Goal: Task Accomplishment & Management: Complete application form

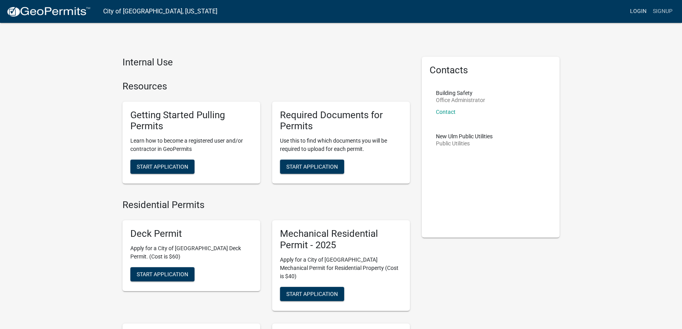
click at [634, 10] on link "Login" at bounding box center [638, 11] width 23 height 15
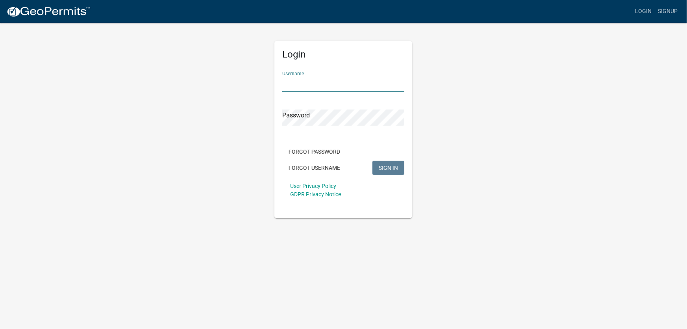
click at [295, 83] on input "Username" at bounding box center [343, 84] width 122 height 16
type input "culliganwatersm"
click at [373, 161] on button "SIGN IN" at bounding box center [389, 168] width 32 height 14
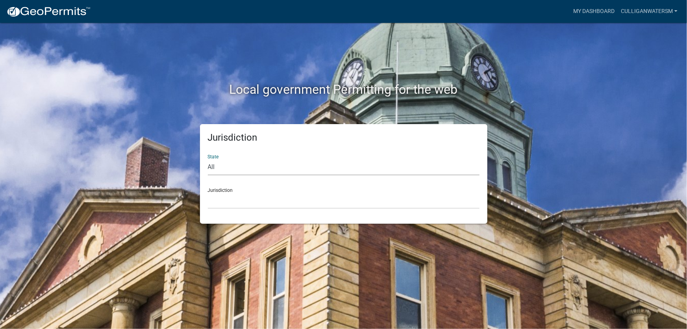
click at [221, 168] on select "All [US_STATE] [US_STATE] [US_STATE] [US_STATE] [US_STATE] [US_STATE] [US_STATE…" at bounding box center [344, 167] width 272 height 16
select select "[US_STATE]"
click at [208, 159] on select "All [US_STATE] [US_STATE] [US_STATE] [US_STATE] [US_STATE] [US_STATE] [US_STATE…" at bounding box center [344, 167] width 272 height 16
click at [220, 201] on select "[GEOGRAPHIC_DATA], [US_STATE] [GEOGRAPHIC_DATA], [US_STATE] [GEOGRAPHIC_DATA], …" at bounding box center [344, 201] width 272 height 16
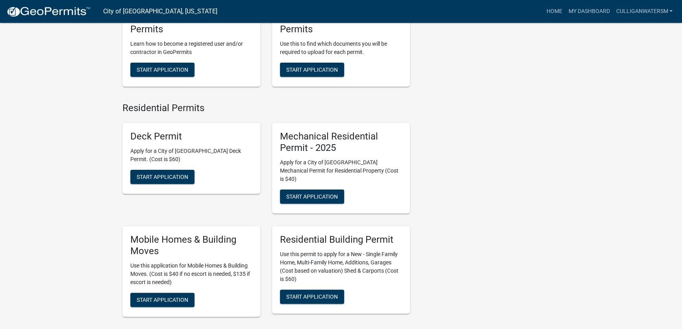
scroll to position [251, 0]
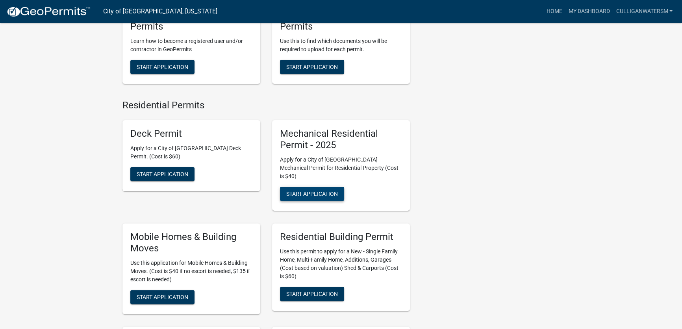
click at [308, 191] on span "Start Application" at bounding box center [312, 194] width 52 height 6
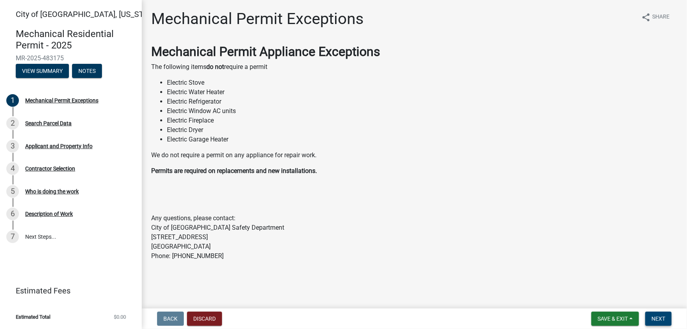
click at [660, 321] on span "Next" at bounding box center [659, 319] width 14 height 6
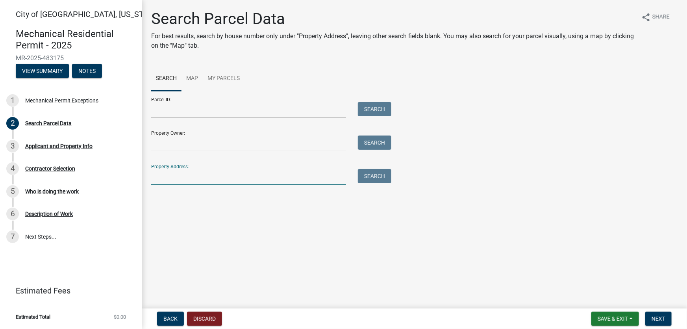
click at [173, 179] on input "Property Address:" at bounding box center [248, 177] width 195 height 16
type input "[STREET_ADDRESS]"
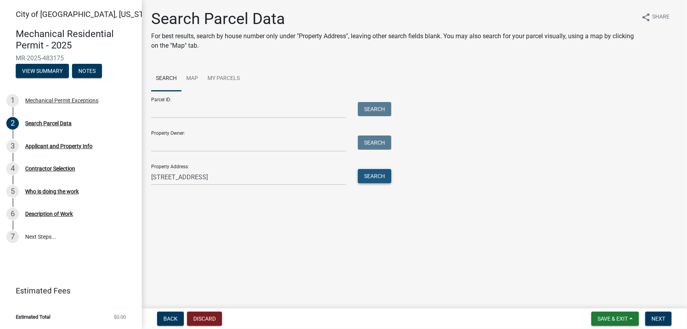
click at [363, 174] on button "Search" at bounding box center [374, 176] width 33 height 14
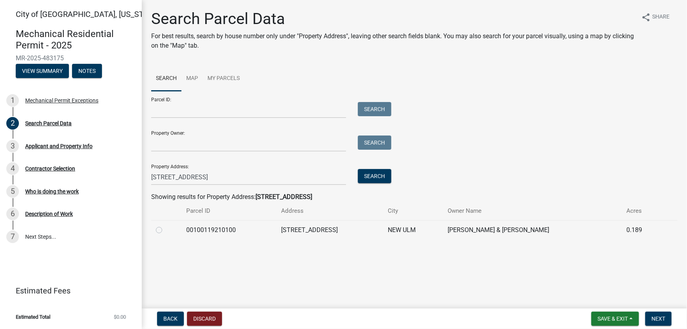
click at [165, 225] on label at bounding box center [165, 225] width 0 height 0
click at [165, 230] on input "radio" at bounding box center [167, 227] width 5 height 5
radio input "true"
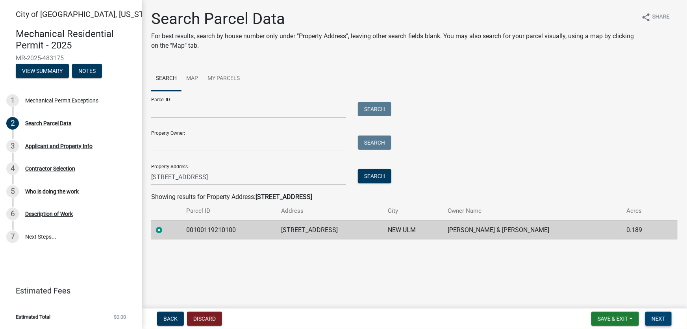
click at [661, 317] on span "Next" at bounding box center [659, 319] width 14 height 6
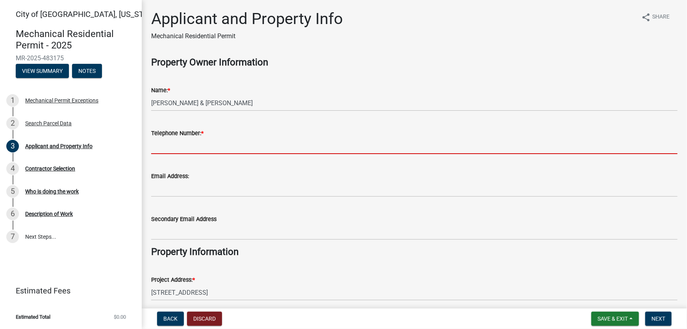
click at [178, 148] on input "Telephone Number: *" at bounding box center [414, 146] width 527 height 16
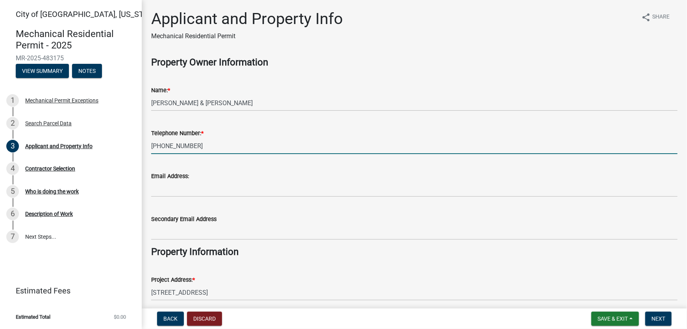
type input "[PHONE_NUMBER]"
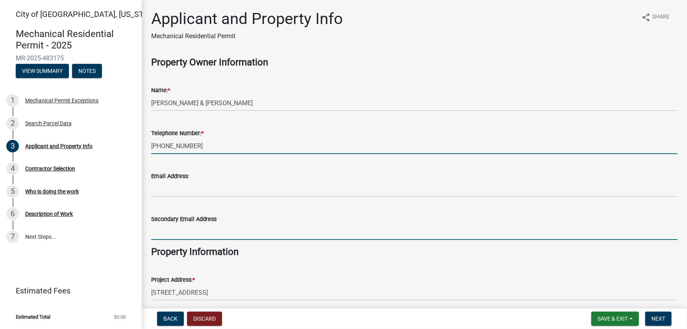
click at [203, 228] on input "Secondary Email Address" at bounding box center [414, 232] width 527 height 16
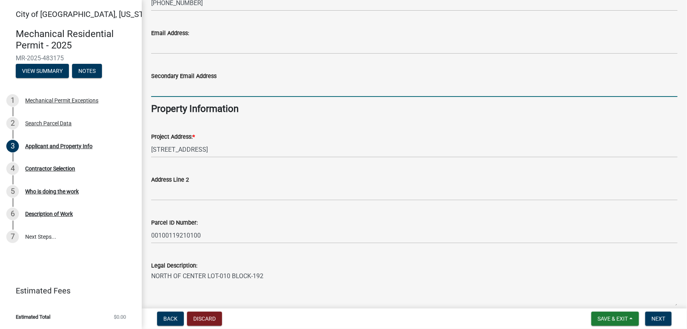
scroll to position [181, 0]
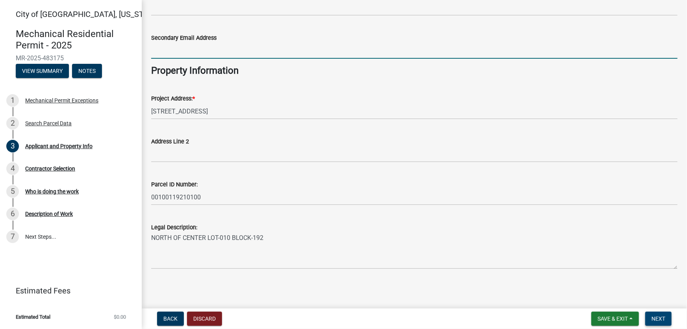
click at [654, 319] on span "Next" at bounding box center [659, 319] width 14 height 6
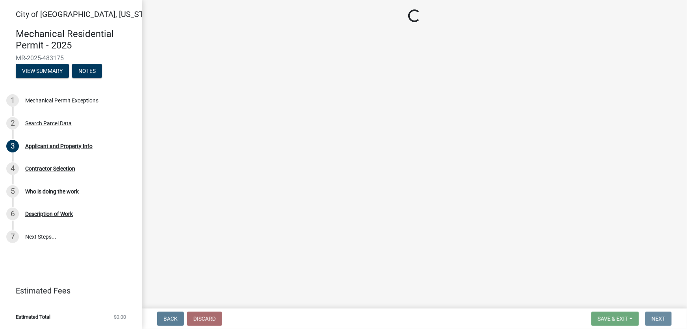
scroll to position [0, 0]
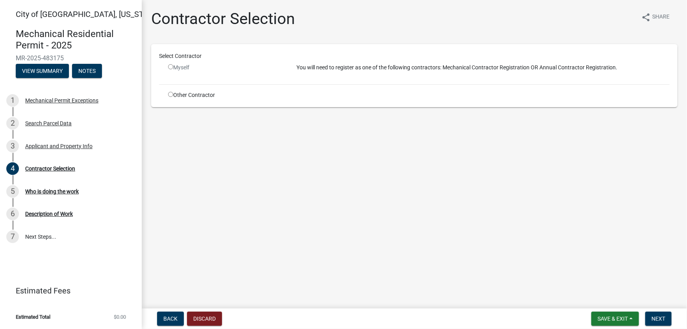
click at [170, 67] on input "radio" at bounding box center [170, 66] width 5 height 5
radio input "false"
click at [169, 93] on input "radio" at bounding box center [170, 94] width 5 height 5
radio input "true"
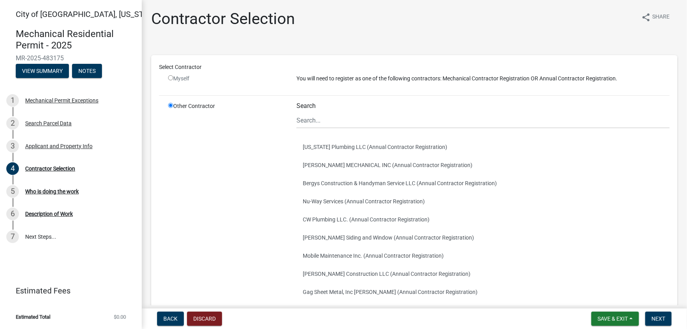
click at [170, 76] on input "radio" at bounding box center [170, 77] width 5 height 5
radio input "false"
radio input "true"
click at [172, 79] on input "radio" at bounding box center [170, 77] width 5 height 5
radio input "false"
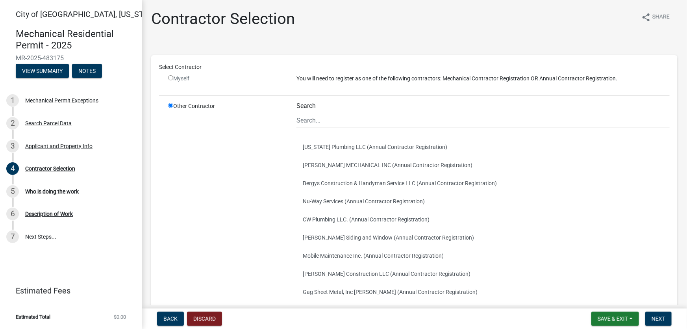
radio input "true"
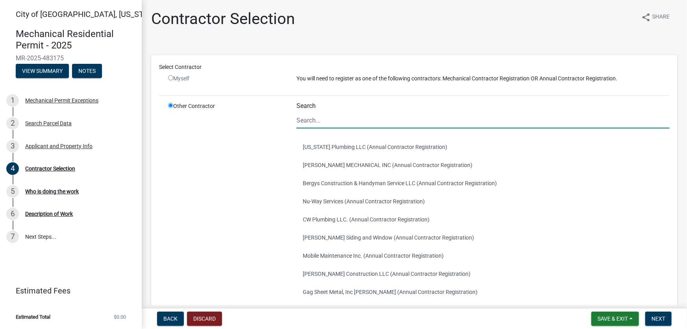
click at [310, 118] on input "Search" at bounding box center [483, 120] width 373 height 16
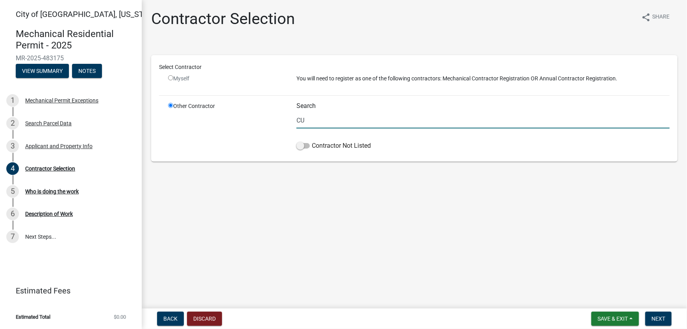
type input "C"
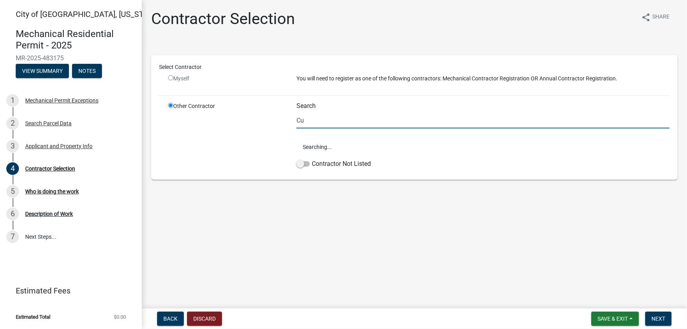
type input "C"
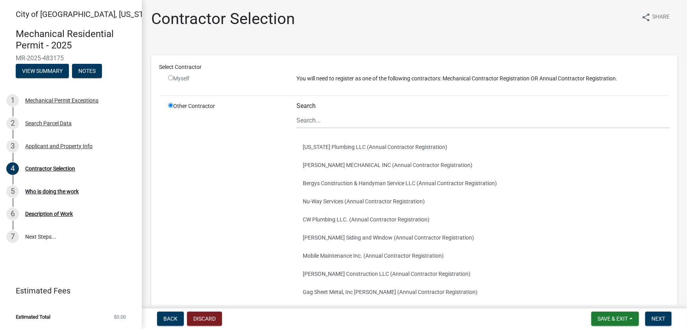
click at [170, 77] on input "radio" at bounding box center [170, 77] width 5 height 5
radio input "false"
radio input "true"
drag, startPoint x: 650, startPoint y: 313, endPoint x: 654, endPoint y: 315, distance: 4.8
click at [654, 315] on button "Next" at bounding box center [659, 319] width 26 height 14
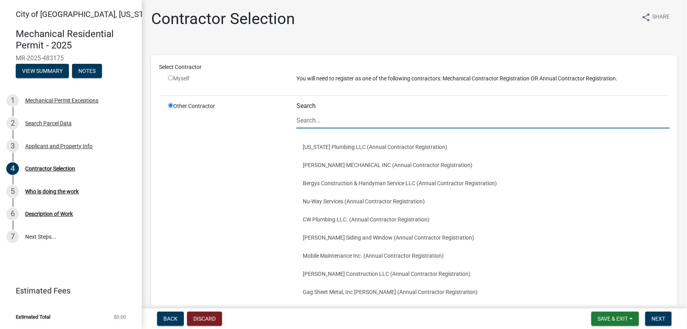
click at [334, 121] on input "Search" at bounding box center [483, 120] width 373 height 16
click at [657, 319] on span "Next" at bounding box center [659, 319] width 14 height 6
click at [320, 124] on input "Search" at bounding box center [483, 120] width 373 height 16
click at [173, 320] on span "Back" at bounding box center [170, 319] width 14 height 6
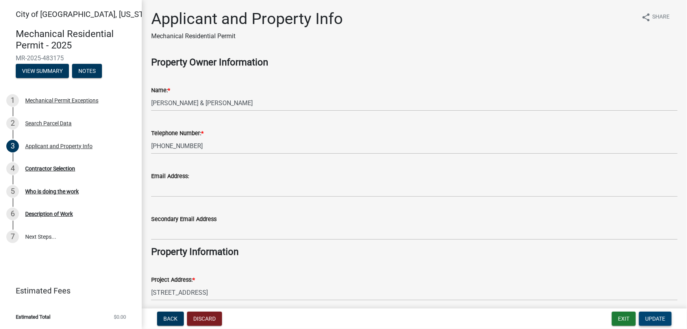
click at [659, 321] on span "Update" at bounding box center [656, 319] width 20 height 6
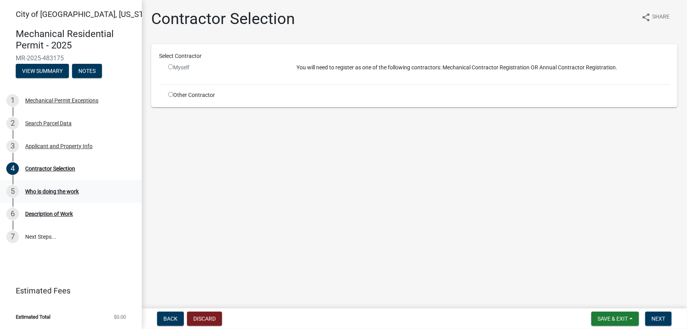
click at [30, 190] on div "Who is doing the work" at bounding box center [52, 192] width 54 height 6
click at [172, 93] on input "radio" at bounding box center [170, 94] width 5 height 5
radio input "true"
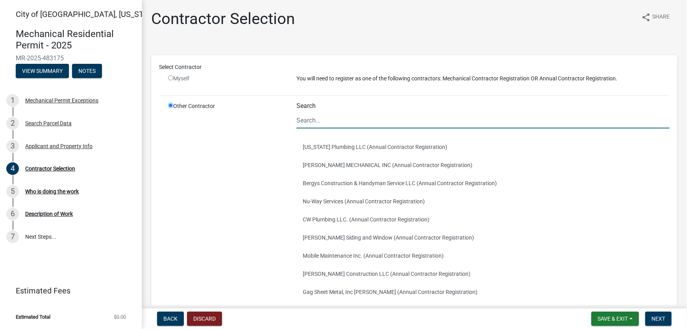
click at [315, 123] on input "Search" at bounding box center [483, 120] width 373 height 16
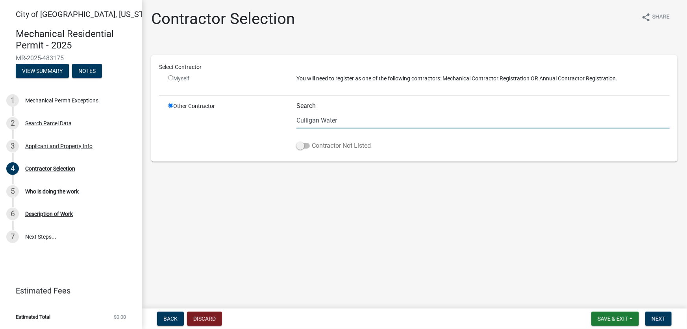
type input "Culligan Water"
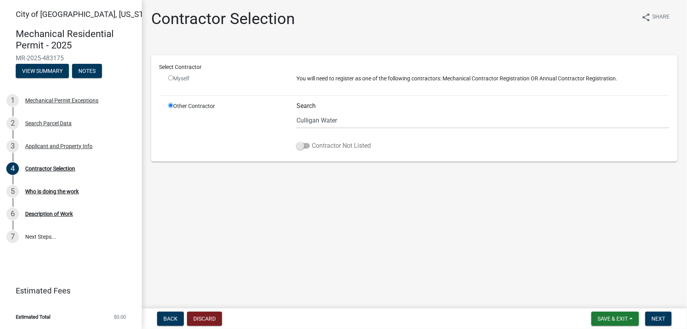
click at [303, 145] on span at bounding box center [303, 146] width 13 height 6
click at [312, 141] on input "Contractor Not Listed" at bounding box center [312, 141] width 0 height 0
click at [659, 320] on span "Next" at bounding box center [659, 319] width 14 height 6
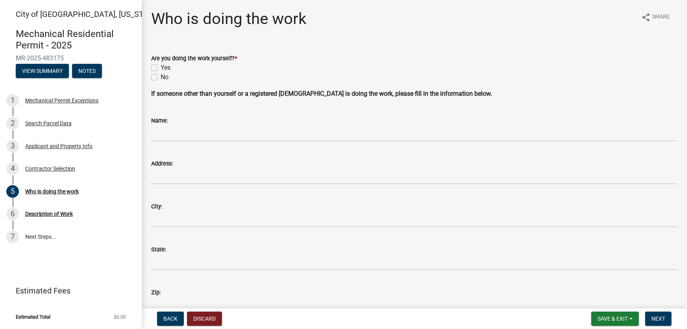
click at [161, 67] on label "Yes" at bounding box center [166, 67] width 10 height 9
click at [161, 67] on input "Yes" at bounding box center [163, 65] width 5 height 5
checkbox input "true"
checkbox input "false"
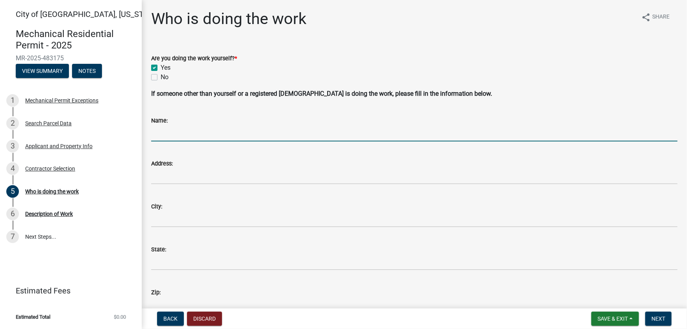
click at [165, 129] on input "Name:" at bounding box center [414, 133] width 527 height 16
type input "Culligan Water of Sleepy Eye"
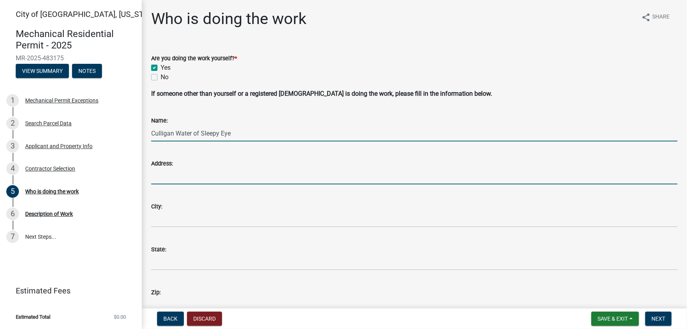
drag, startPoint x: 173, startPoint y: 176, endPoint x: 178, endPoint y: 176, distance: 4.7
click at [173, 176] on input "Address:" at bounding box center [414, 176] width 527 height 16
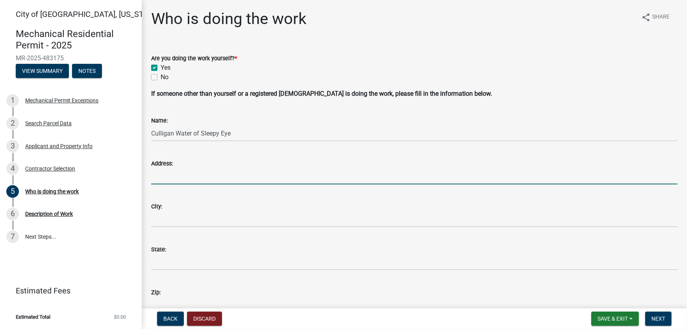
type input "[STREET_ADDRESS]"
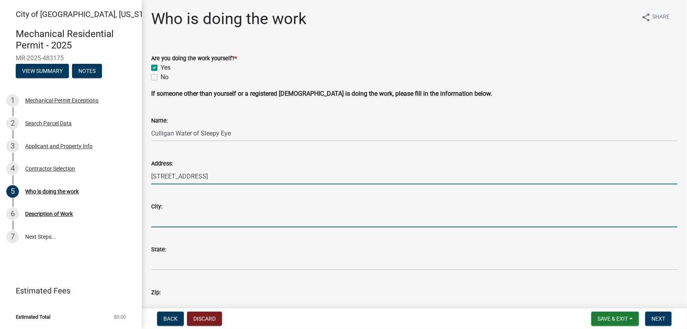
click at [174, 219] on input "City:" at bounding box center [414, 219] width 527 height 16
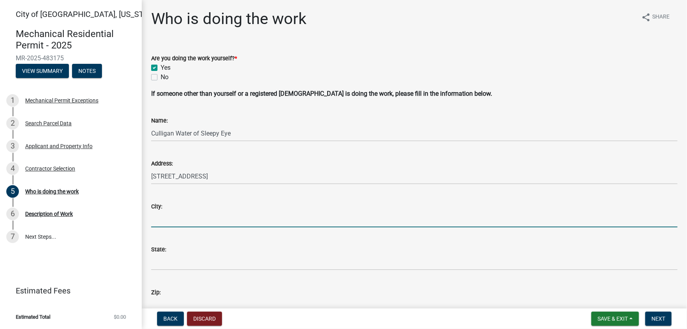
type input "Sleepy Eye"
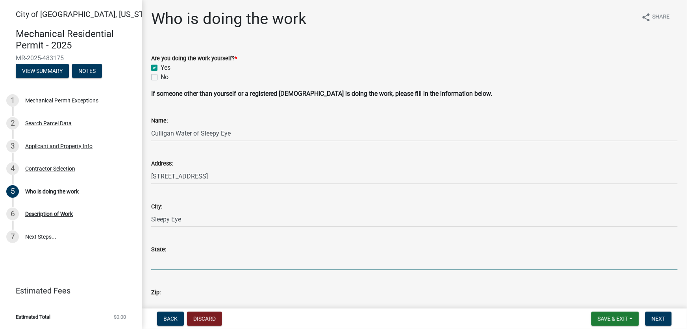
click at [169, 257] on input "State:" at bounding box center [414, 262] width 527 height 16
type input "MN"
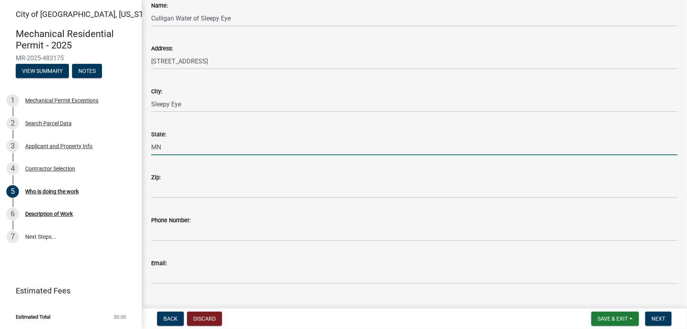
scroll to position [130, 0]
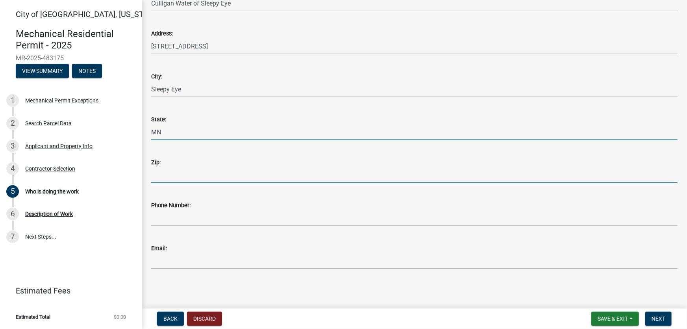
click at [161, 169] on input "Zip:" at bounding box center [414, 175] width 527 height 16
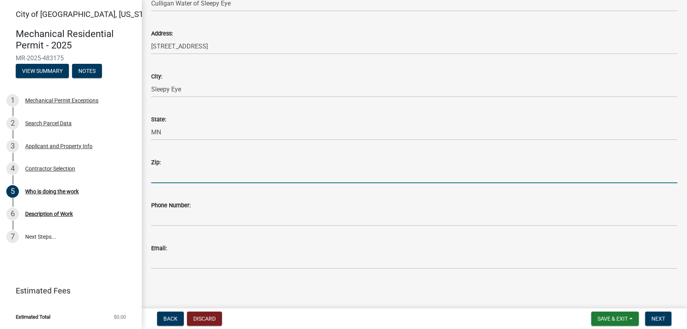
type input "56085"
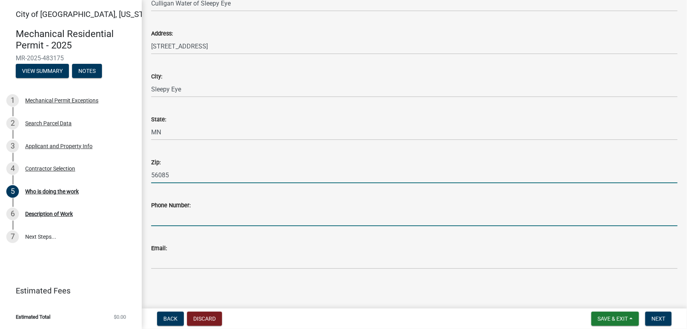
click at [162, 219] on input "Phone Number:" at bounding box center [414, 218] width 527 height 16
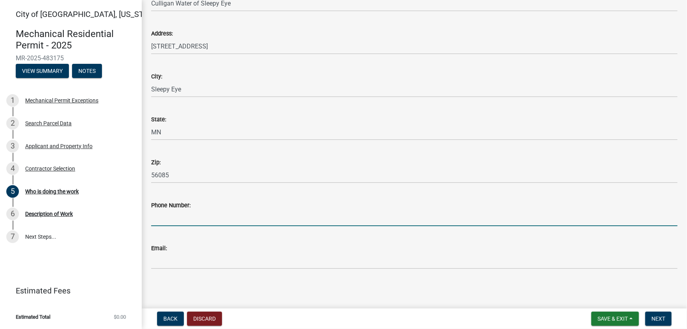
type input "[PHONE_NUMBER]"
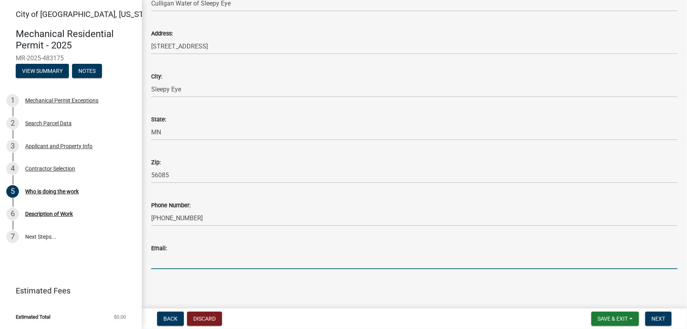
click at [181, 261] on input "Email:" at bounding box center [414, 261] width 527 height 16
type input "[EMAIL_ADDRESS][DOMAIN_NAME]"
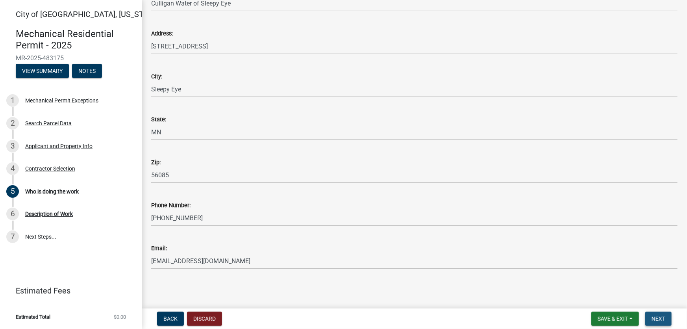
click at [663, 319] on span "Next" at bounding box center [659, 319] width 14 height 6
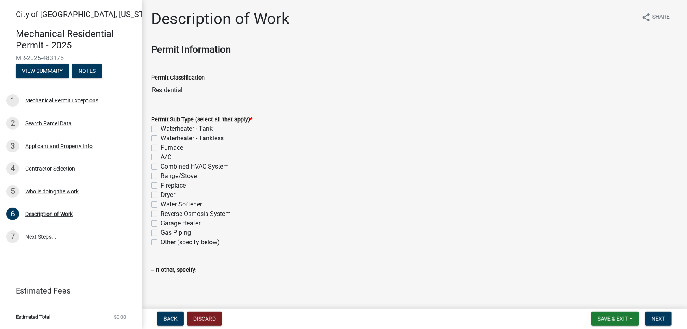
click at [161, 204] on label "Water Softener" at bounding box center [181, 204] width 41 height 9
click at [161, 204] on input "Water Softener" at bounding box center [163, 202] width 5 height 5
checkbox input "true"
checkbox input "false"
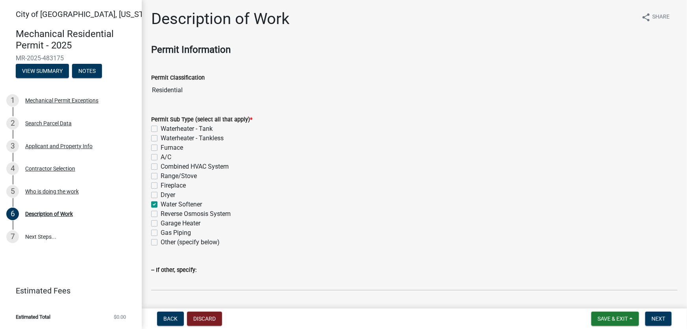
checkbox input "false"
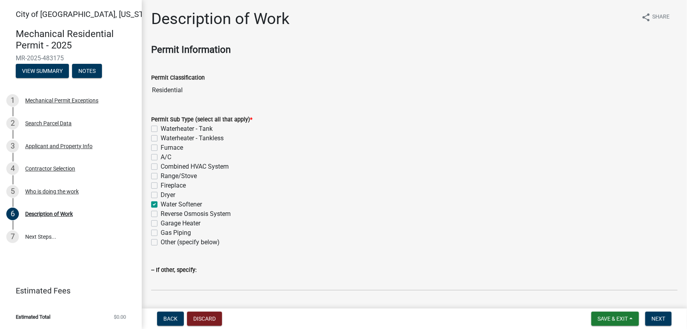
checkbox input "false"
checkbox input "true"
checkbox input "false"
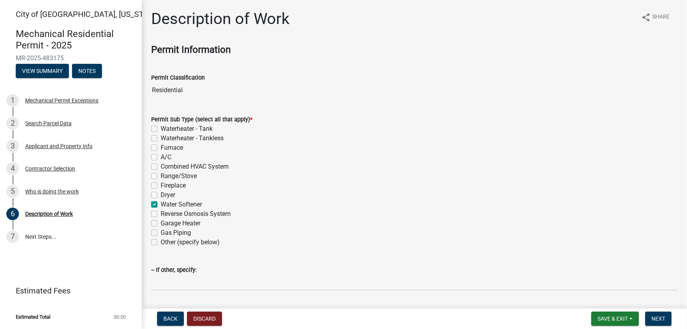
checkbox input "false"
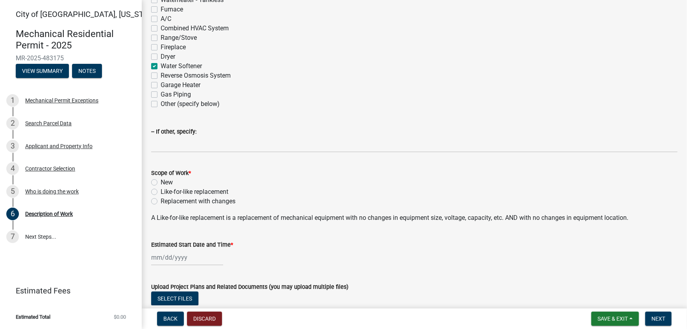
scroll to position [143, 0]
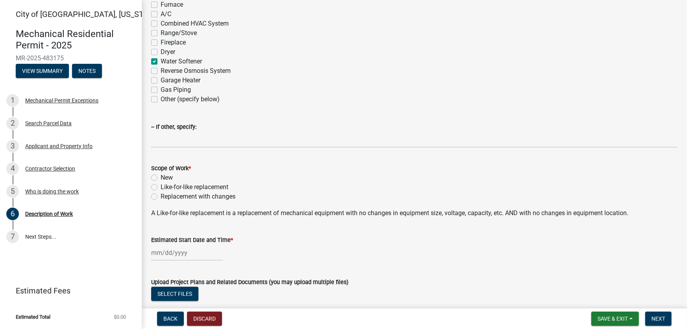
click at [161, 178] on label "New" at bounding box center [167, 177] width 12 height 9
click at [161, 178] on input "New" at bounding box center [163, 175] width 5 height 5
radio input "true"
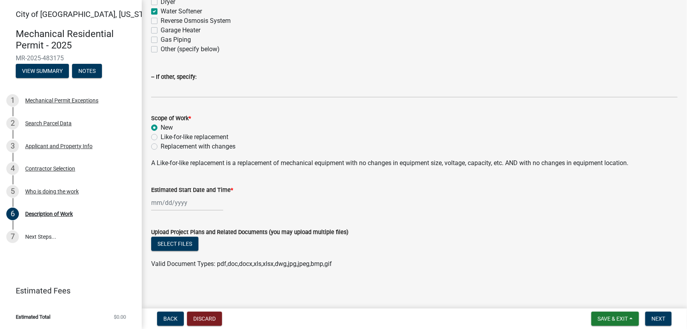
scroll to position [193, 0]
select select "9"
select select "2025"
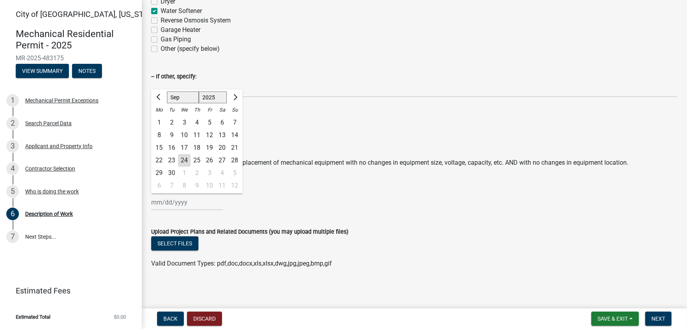
click at [156, 204] on div "[PERSON_NAME] Feb Mar Apr [PERSON_NAME][DATE] Oct Nov [DATE] 1526 1527 1528 152…" at bounding box center [187, 202] width 72 height 16
click at [182, 159] on div "24" at bounding box center [184, 160] width 13 height 13
type input "[DATE]"
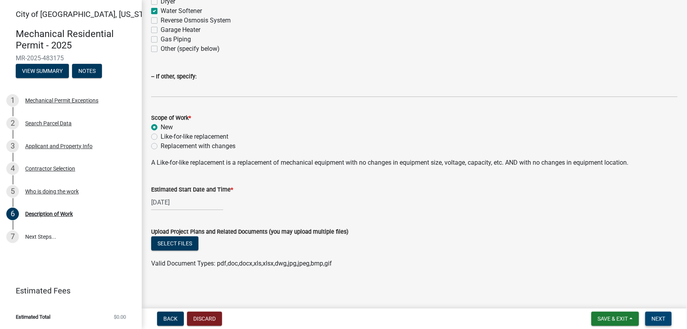
click at [659, 318] on span "Next" at bounding box center [659, 319] width 14 height 6
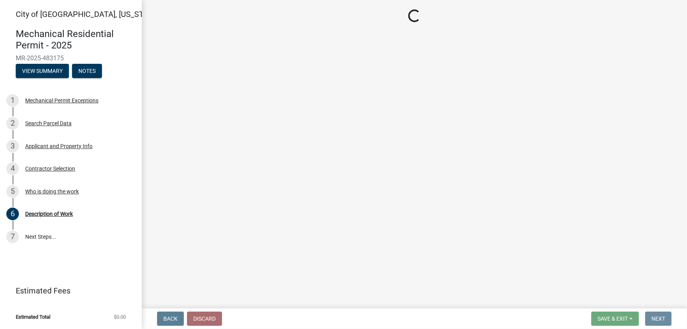
scroll to position [0, 0]
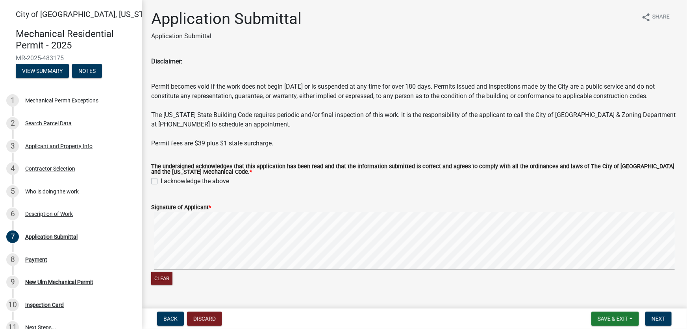
click at [161, 186] on label "I acknowledge the above" at bounding box center [195, 180] width 69 height 9
click at [161, 182] on input "I acknowledge the above" at bounding box center [163, 178] width 5 height 5
checkbox input "true"
click at [659, 316] on span "Next" at bounding box center [659, 319] width 14 height 6
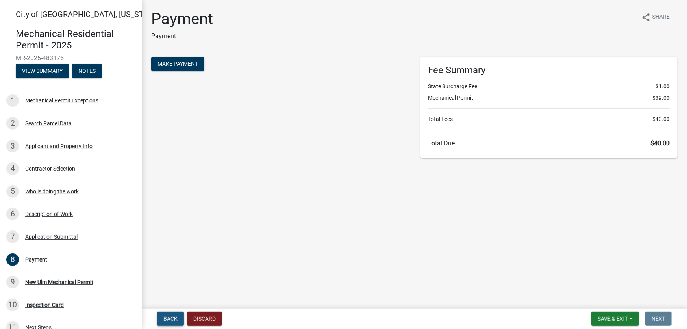
click at [171, 316] on span "Back" at bounding box center [170, 319] width 14 height 6
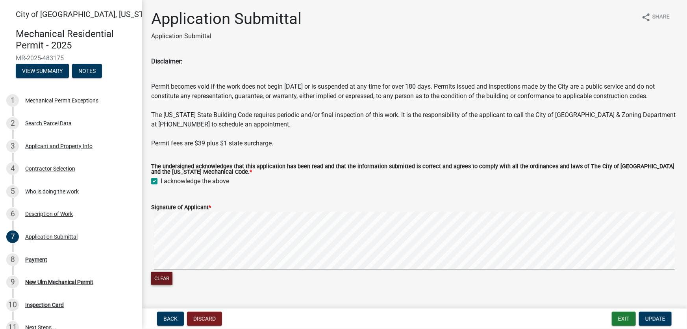
click at [168, 285] on button "Clear" at bounding box center [161, 278] width 21 height 13
click at [172, 285] on button "Clear" at bounding box center [161, 278] width 21 height 13
click at [162, 284] on button "Clear" at bounding box center [161, 278] width 21 height 13
click at [164, 285] on button "Clear" at bounding box center [161, 278] width 21 height 13
click at [166, 285] on button "Clear" at bounding box center [161, 278] width 21 height 13
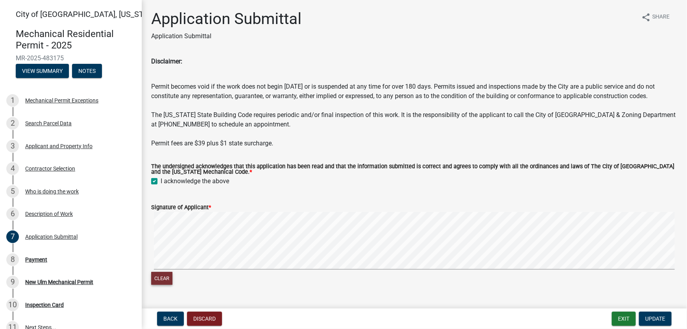
click at [165, 285] on button "Clear" at bounding box center [161, 278] width 21 height 13
click at [163, 285] on button "Clear" at bounding box center [161, 278] width 21 height 13
click at [208, 272] on signature-pad at bounding box center [414, 242] width 527 height 60
click at [648, 317] on span "Update" at bounding box center [656, 319] width 20 height 6
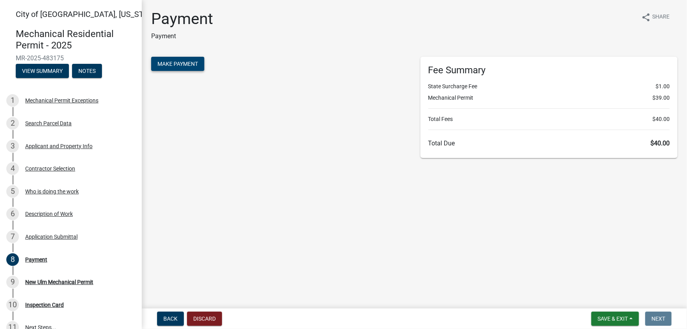
click at [186, 62] on span "Make Payment" at bounding box center [178, 64] width 41 height 6
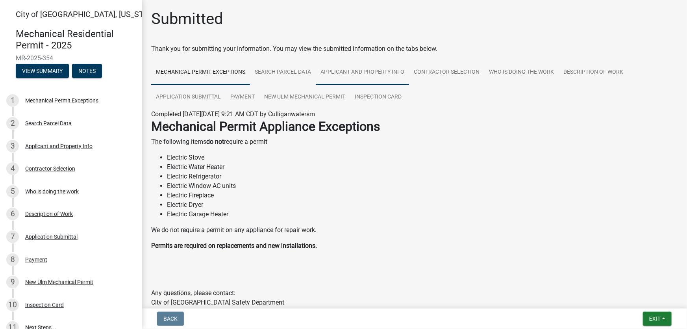
click at [352, 72] on link "Applicant and Property Info" at bounding box center [362, 72] width 93 height 25
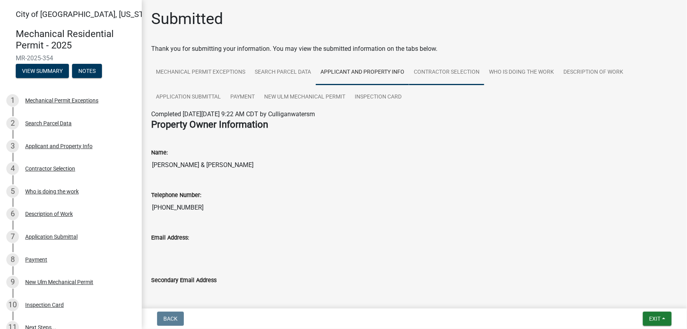
click at [462, 70] on link "Contractor Selection" at bounding box center [446, 72] width 75 height 25
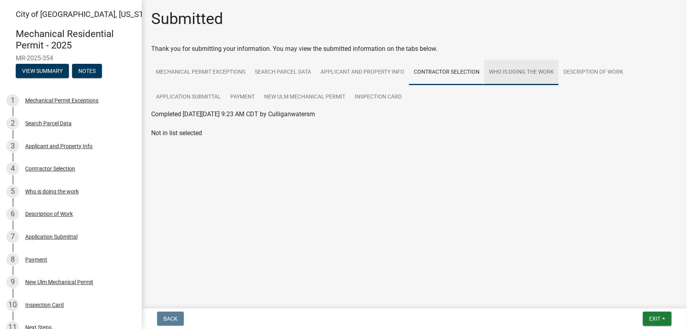
click at [539, 70] on link "Who is doing the work" at bounding box center [522, 72] width 74 height 25
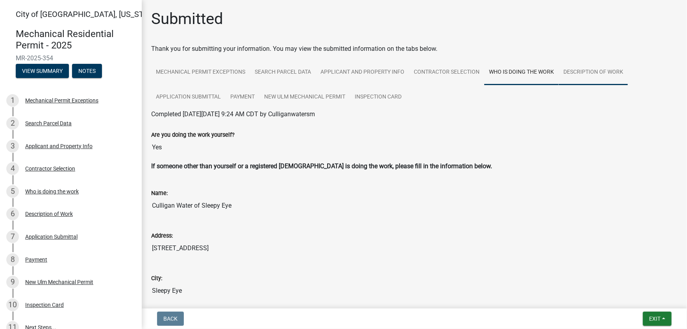
click at [579, 69] on link "Description of Work" at bounding box center [593, 72] width 69 height 25
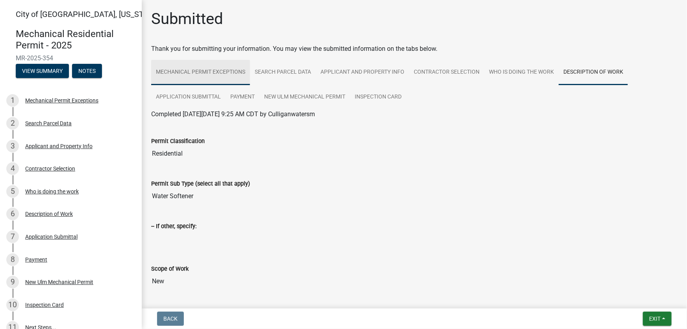
click at [216, 71] on link "Mechanical Permit Exceptions" at bounding box center [200, 72] width 99 height 25
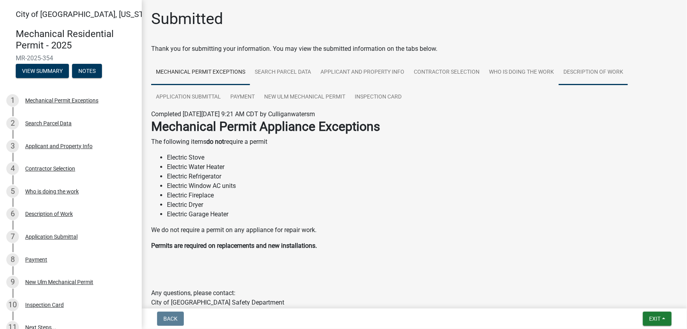
click at [579, 69] on link "Description of Work" at bounding box center [593, 72] width 69 height 25
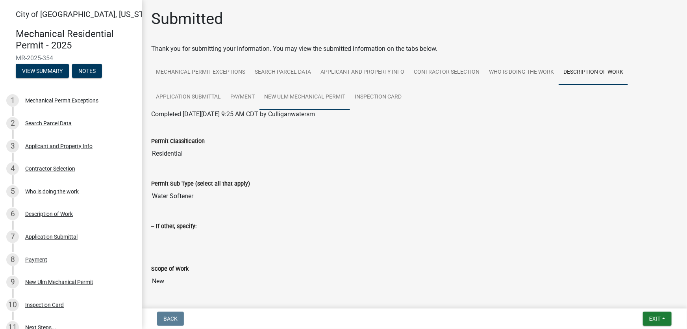
click at [282, 97] on link "New Ulm Mechanical Permit" at bounding box center [305, 97] width 91 height 25
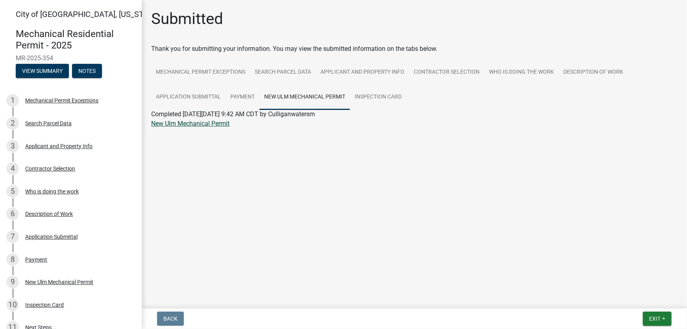
click at [183, 126] on link "New Ulm Mechanical Permit" at bounding box center [190, 123] width 78 height 7
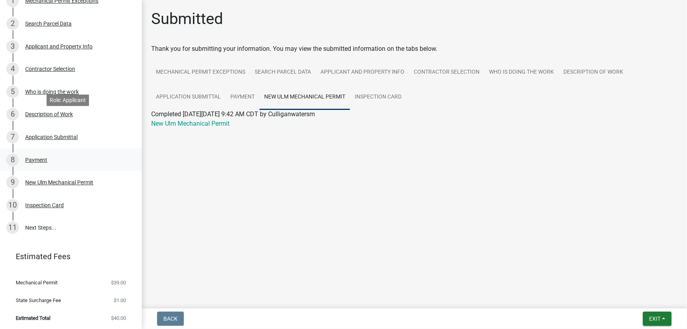
scroll to position [100, 0]
click at [654, 320] on span "Exit" at bounding box center [655, 319] width 11 height 6
click at [637, 299] on button "Save & Exit" at bounding box center [640, 298] width 63 height 19
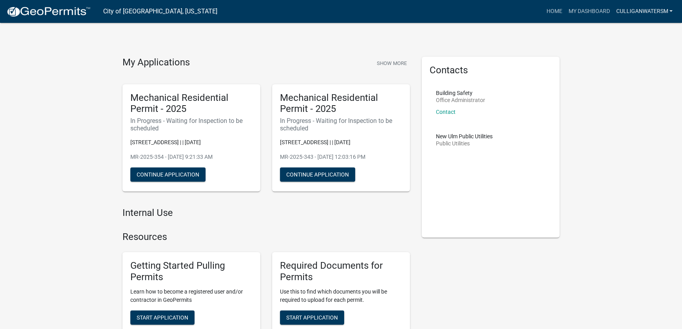
click at [646, 9] on link "Culliganwatersm" at bounding box center [644, 11] width 63 height 15
click at [639, 58] on link "Logout" at bounding box center [644, 57] width 63 height 19
